Goal: Information Seeking & Learning: Learn about a topic

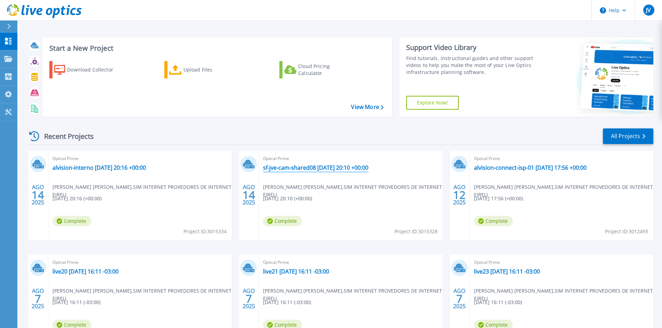
click at [310, 165] on link "sf-jve-cam-shared08 [DATE] 20:10 +00:00" at bounding box center [315, 167] width 105 height 7
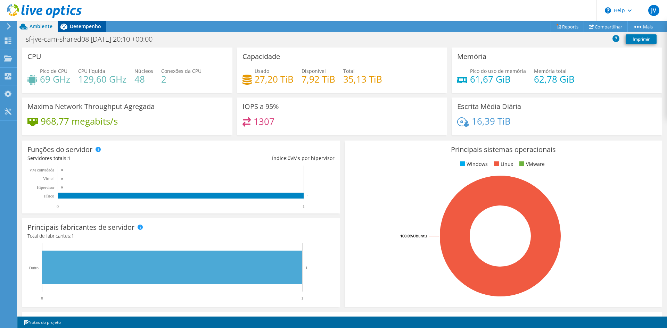
click at [81, 25] on span "Desempenho" at bounding box center [85, 26] width 31 height 7
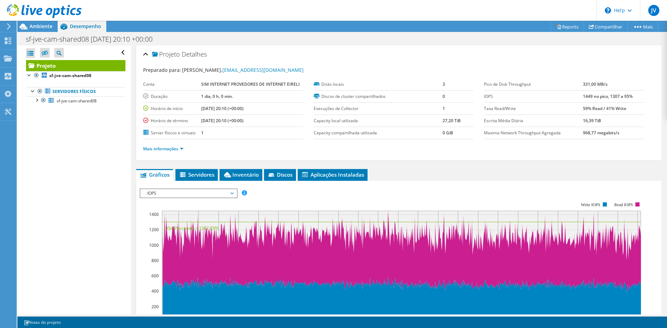
scroll to position [104, 0]
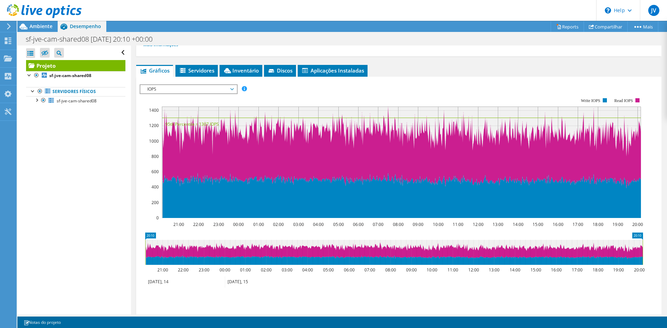
click at [186, 88] on span "IOPS" at bounding box center [188, 89] width 89 height 8
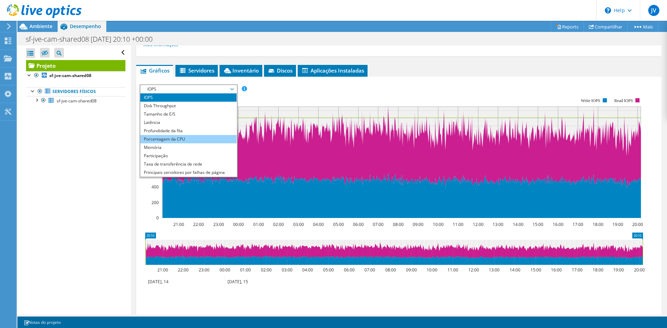
click at [169, 141] on li "Porcentagem da CPU" at bounding box center [188, 139] width 96 height 8
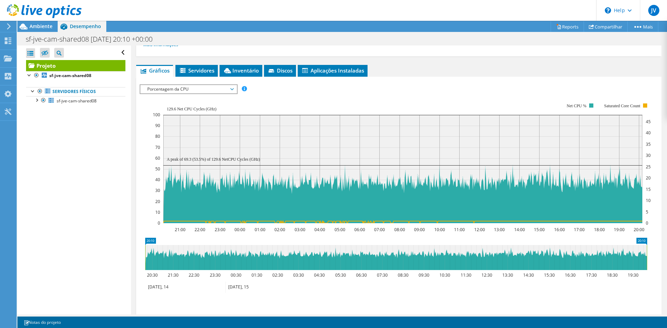
click at [175, 91] on span "Porcentagem da CPU" at bounding box center [188, 89] width 89 height 8
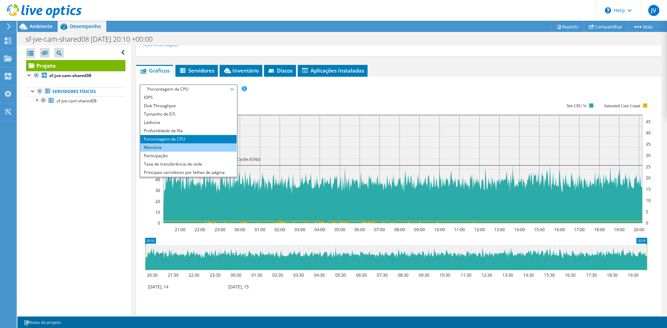
click at [166, 146] on li "Memória" at bounding box center [188, 148] width 96 height 8
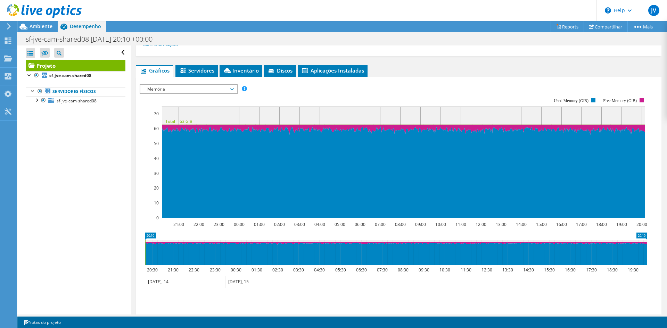
click at [201, 92] on span "Memória" at bounding box center [188, 89] width 89 height 8
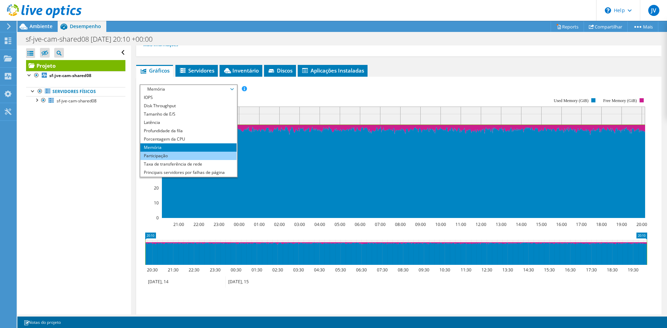
scroll to position [25, 0]
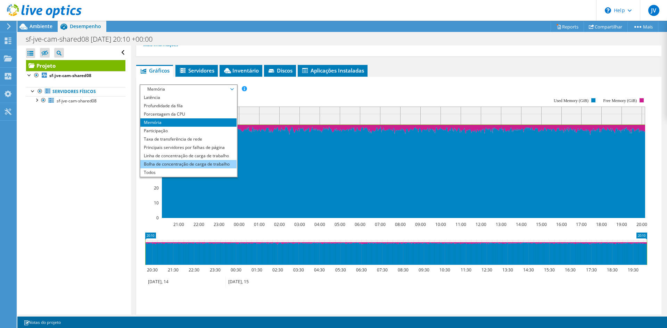
click at [176, 165] on li "Bolha de concentração de carga de trabalho" at bounding box center [188, 164] width 96 height 8
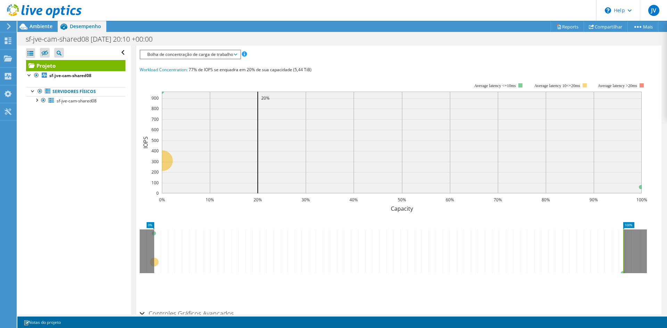
scroll to position [104, 0]
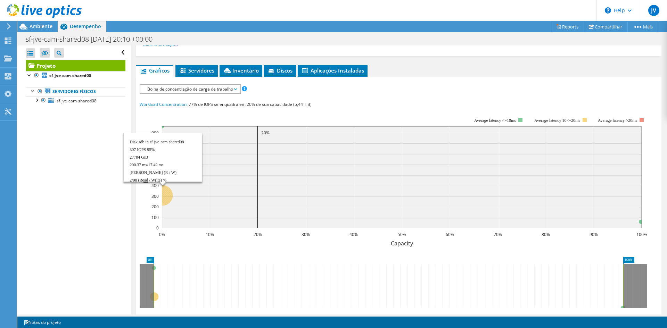
click at [253, 145] on rect at bounding box center [402, 177] width 480 height 102
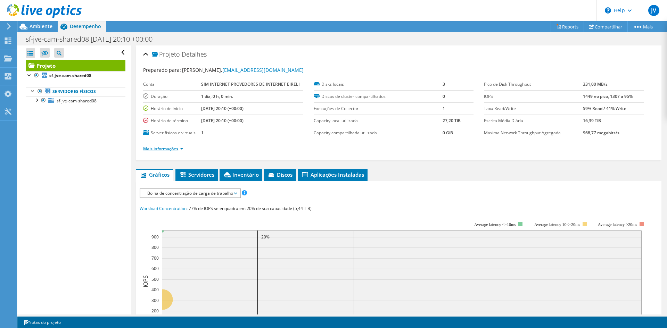
click at [181, 148] on link "Mais informações" at bounding box center [163, 149] width 40 height 6
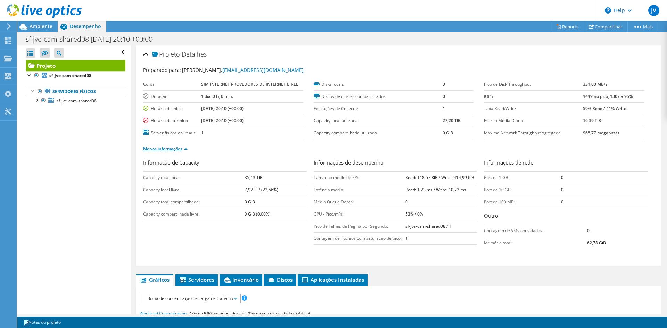
click at [181, 148] on link "Menos informações" at bounding box center [165, 149] width 44 height 6
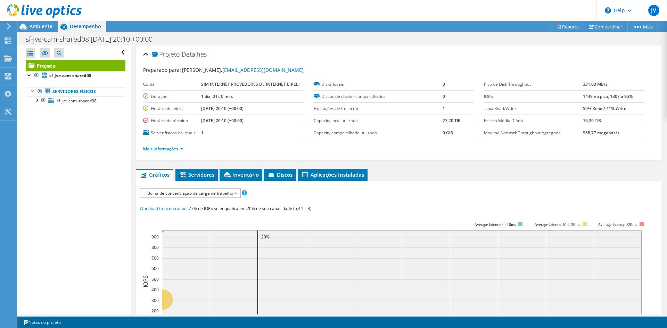
click at [181, 148] on link "Mais informações" at bounding box center [163, 149] width 40 height 6
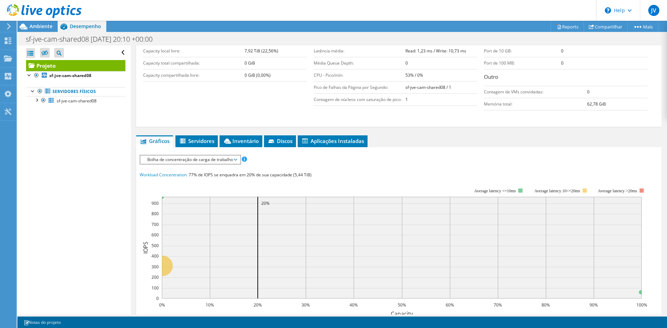
scroll to position [174, 0]
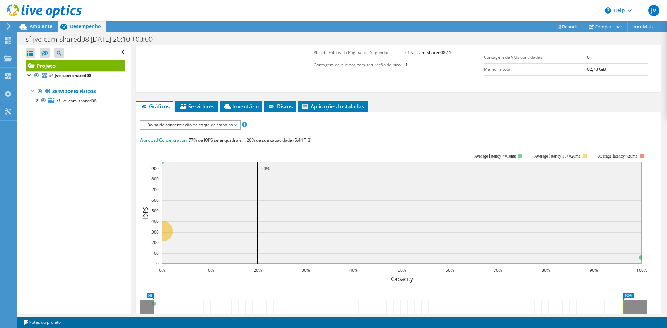
click at [183, 126] on span "Bolha de concentração de carga de trabalho" at bounding box center [190, 125] width 93 height 8
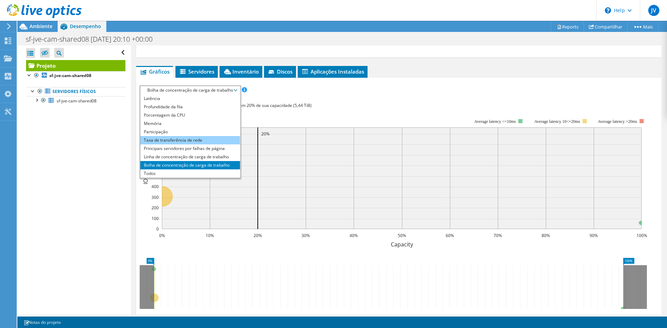
scroll to position [0, 0]
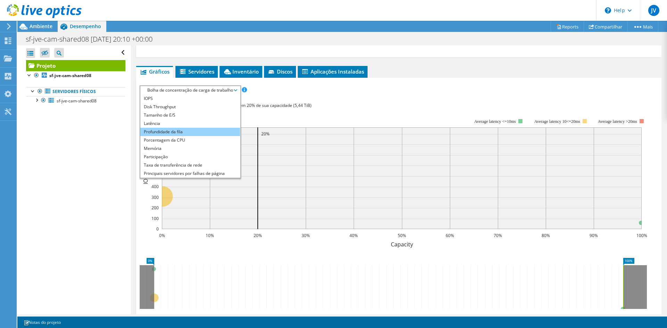
click at [180, 134] on li "Profundidade da fila" at bounding box center [190, 132] width 100 height 8
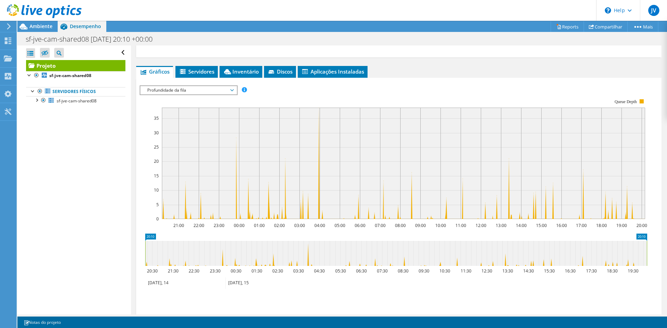
click at [184, 92] on span "Profundidade da fila" at bounding box center [188, 90] width 89 height 8
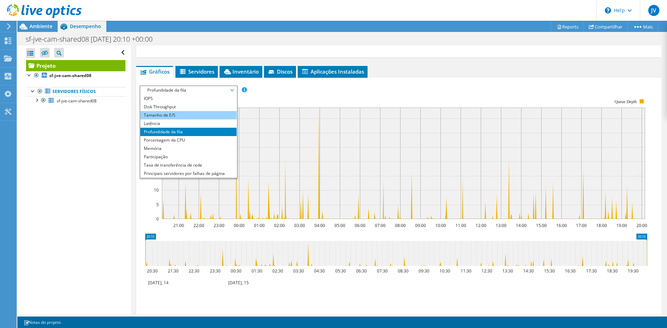
click at [171, 116] on li "Tamanho de E/S" at bounding box center [188, 115] width 96 height 8
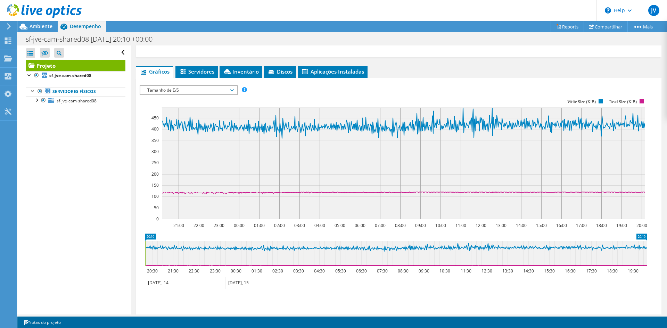
click at [183, 96] on rect at bounding box center [394, 159] width 508 height 139
click at [183, 95] on div "Tamanho de E/S IOPS Disk Throughput Tamanho de E/S Latência Profundidade da fil…" at bounding box center [189, 90] width 98 height 10
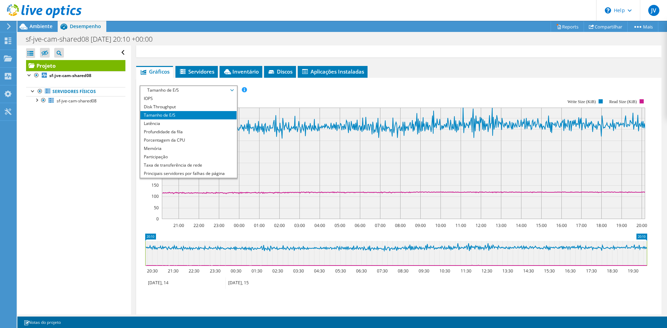
scroll to position [174, 0]
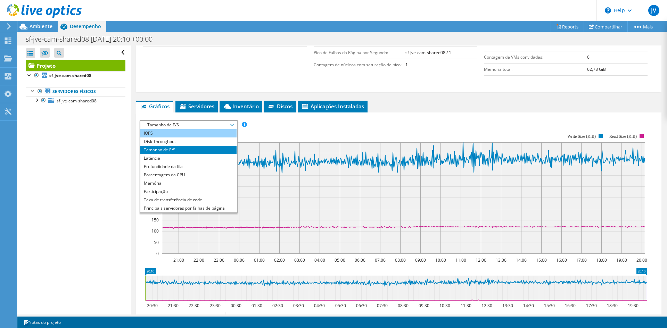
click at [169, 133] on li "IOPS" at bounding box center [188, 133] width 96 height 8
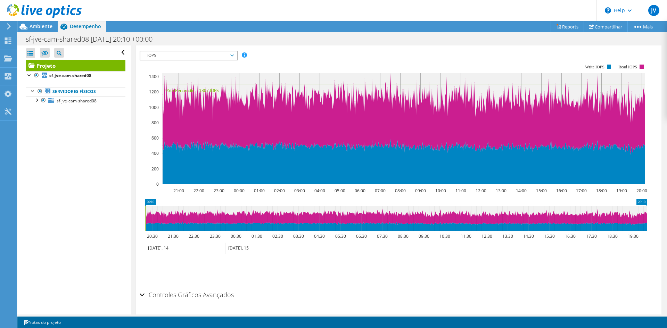
scroll to position [208, 0]
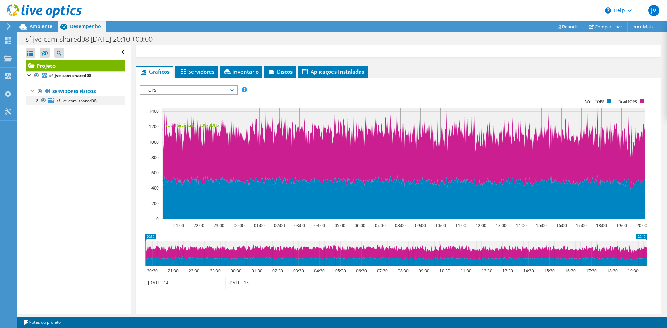
click at [36, 100] on div at bounding box center [36, 99] width 7 height 7
click at [62, 113] on link "sdb" at bounding box center [75, 109] width 99 height 9
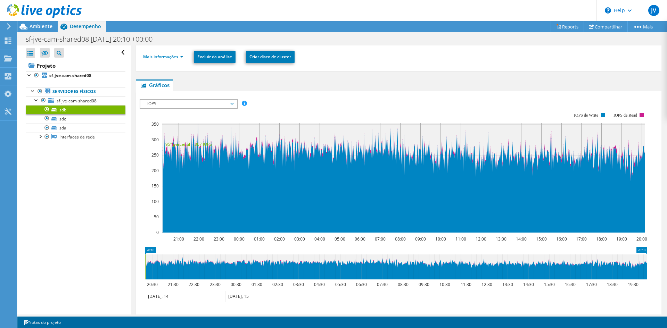
scroll to position [48, 0]
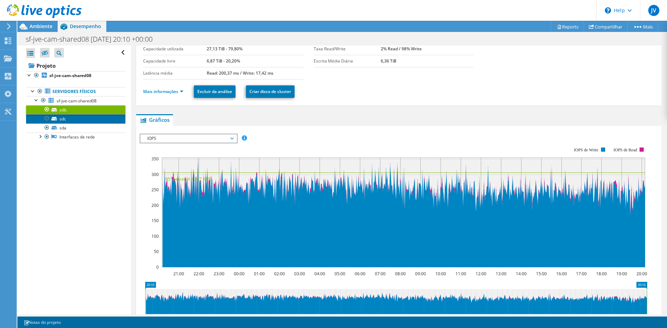
click at [70, 121] on link "sdc" at bounding box center [75, 118] width 99 height 9
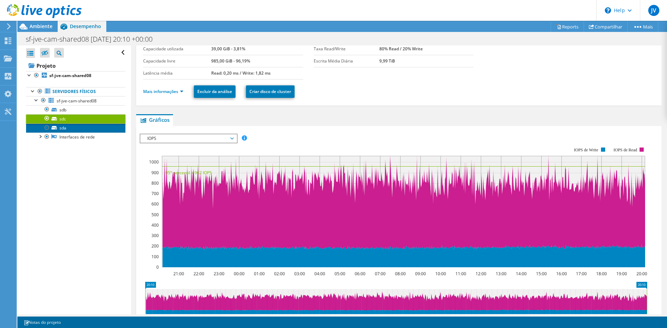
click at [68, 131] on link "sda" at bounding box center [75, 128] width 99 height 9
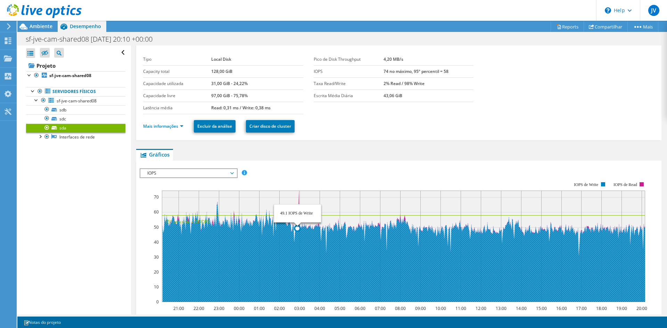
scroll to position [82, 0]
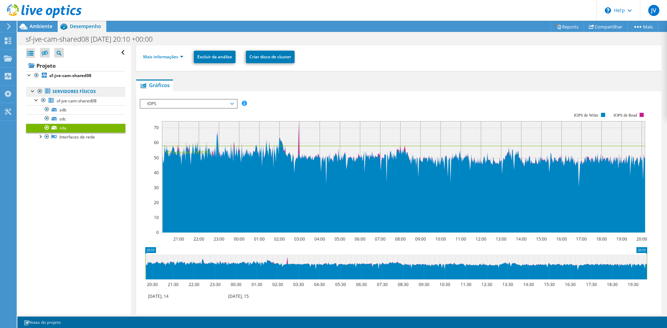
click at [86, 91] on link "Servidores físicos" at bounding box center [75, 91] width 99 height 9
click at [52, 78] on b "sf-jve-cam-shared08" at bounding box center [70, 76] width 42 height 6
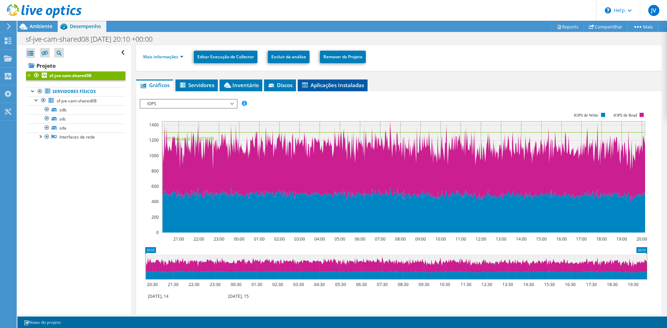
click at [301, 87] on li "Aplicações Instaladas" at bounding box center [333, 86] width 70 height 12
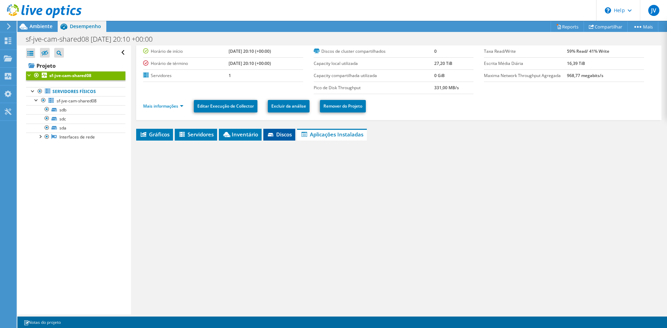
click at [276, 138] on li "Discos" at bounding box center [279, 135] width 32 height 12
